Goal: Task Accomplishment & Management: Use online tool/utility

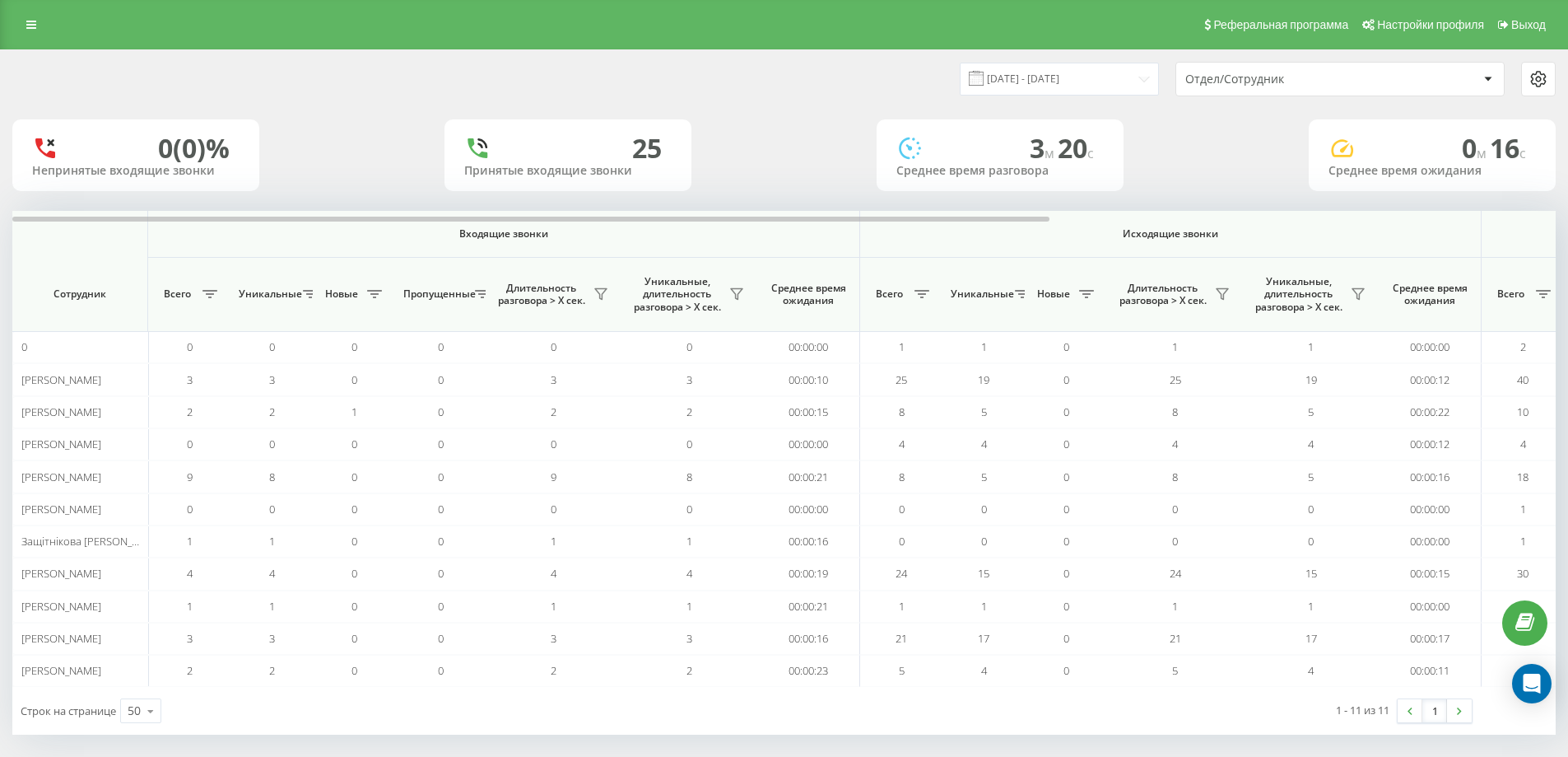
click at [1355, 288] on icon at bounding box center [1358, 295] width 13 height 13
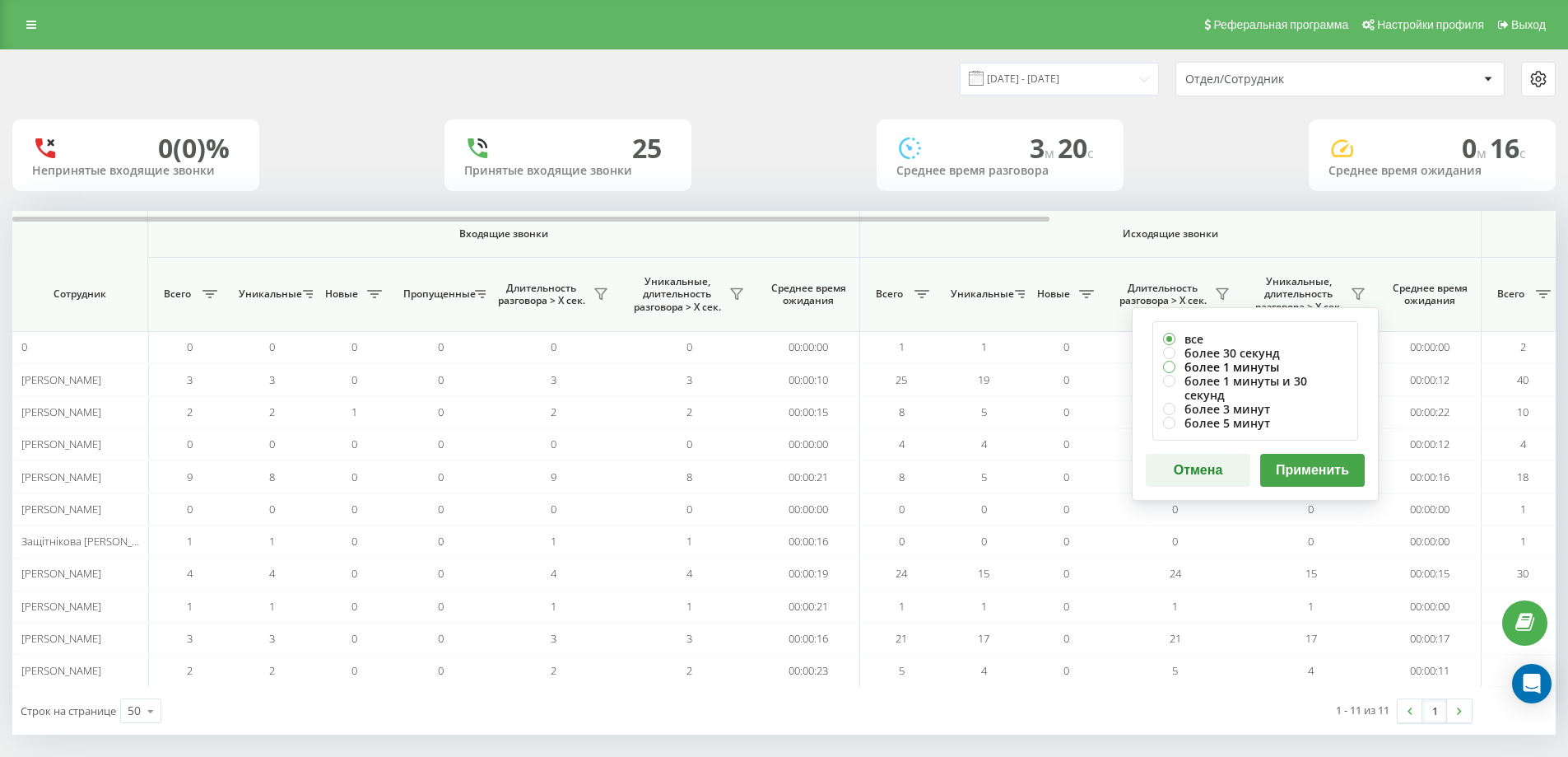
click at [1279, 367] on label "более 1 минуты" at bounding box center [1255, 367] width 184 height 14
radio input "true"
click at [1307, 454] on button "Применить" at bounding box center [1312, 470] width 105 height 33
